Goal: Task Accomplishment & Management: Manage account settings

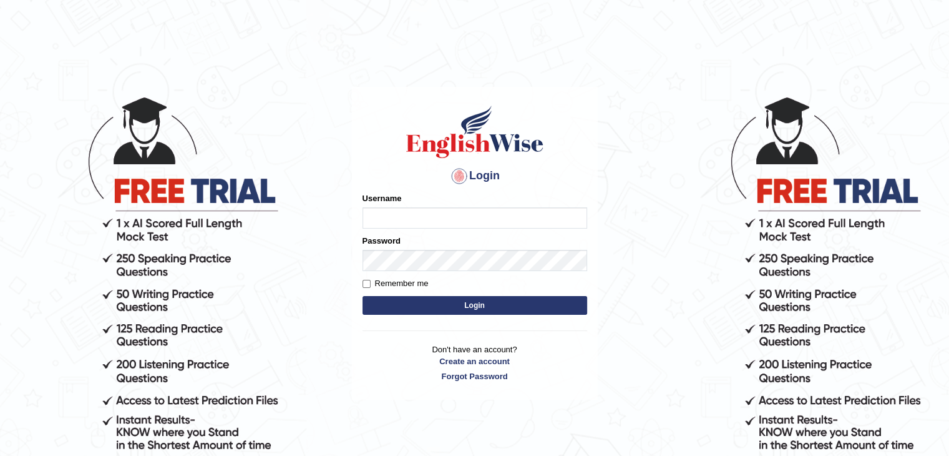
type input "[DEMOGRAPHIC_DATA]"
click at [409, 305] on button "Login" at bounding box center [475, 305] width 225 height 19
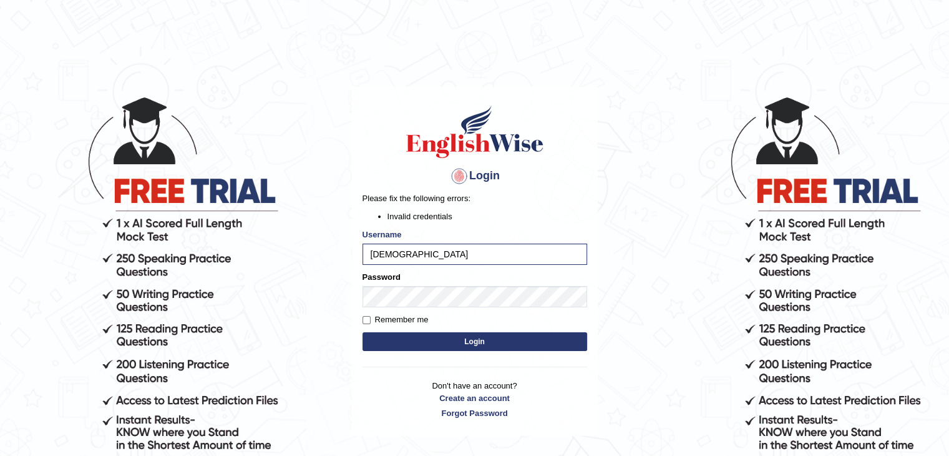
click at [420, 338] on button "Login" at bounding box center [475, 341] width 225 height 19
